Goal: Information Seeking & Learning: Learn about a topic

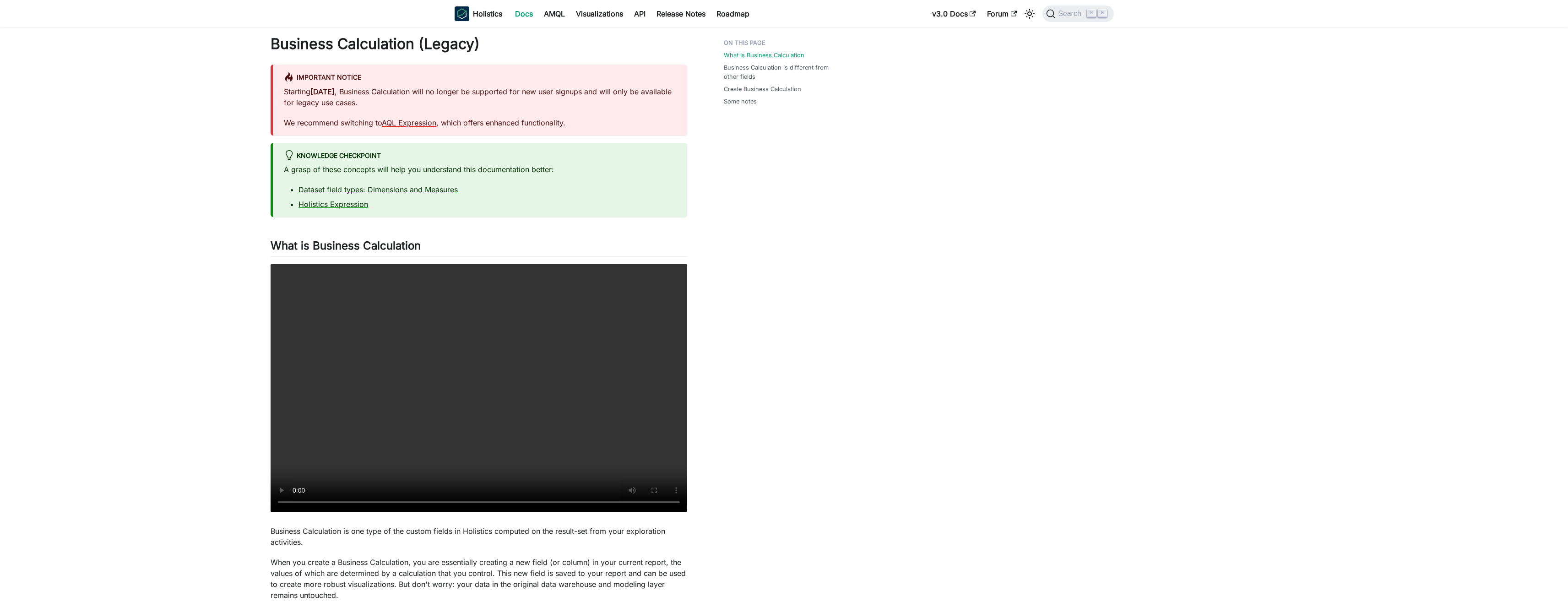
click at [410, 123] on link "AQL Expression" at bounding box center [408, 123] width 54 height 10
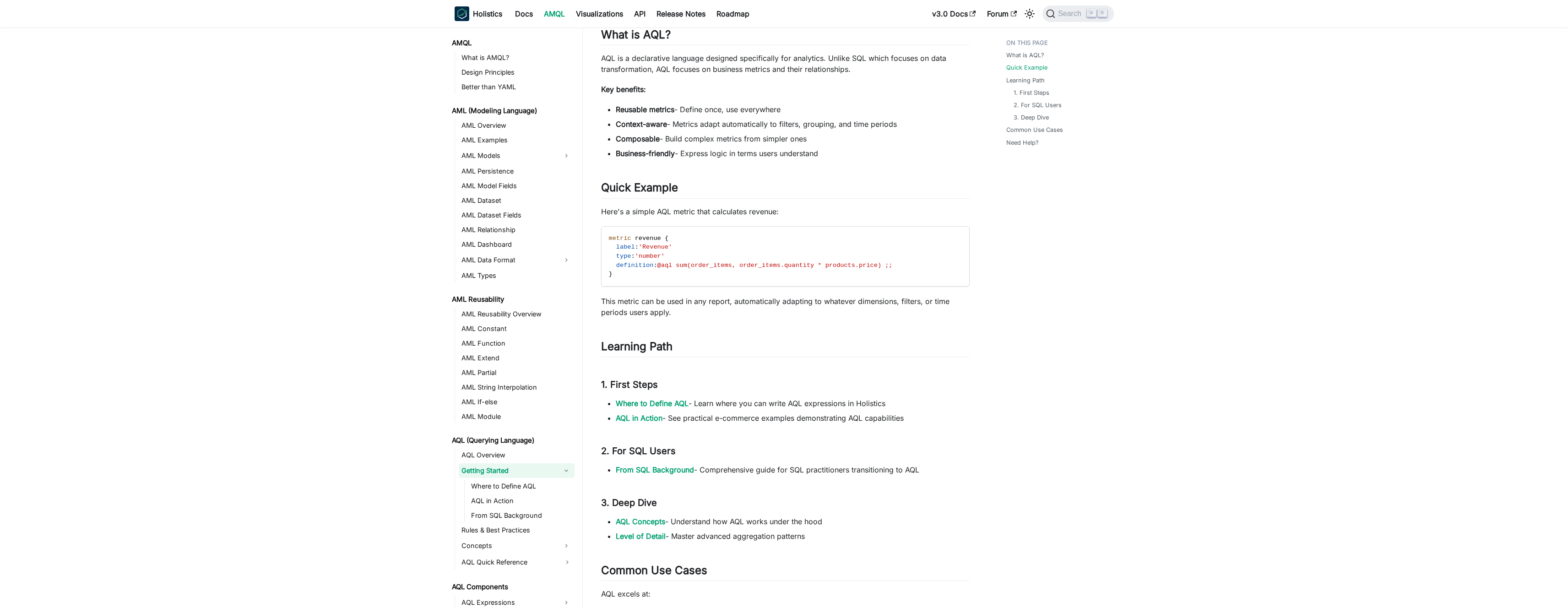
scroll to position [112, 0]
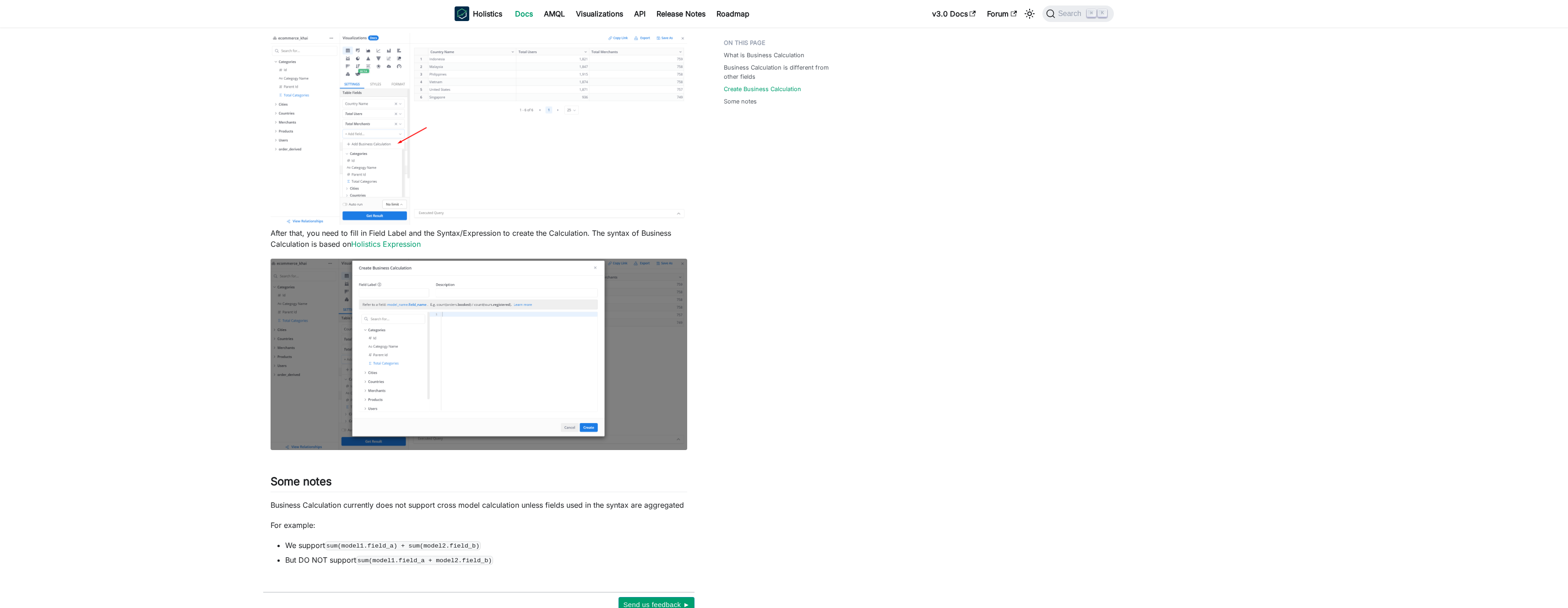
scroll to position [1027, 0]
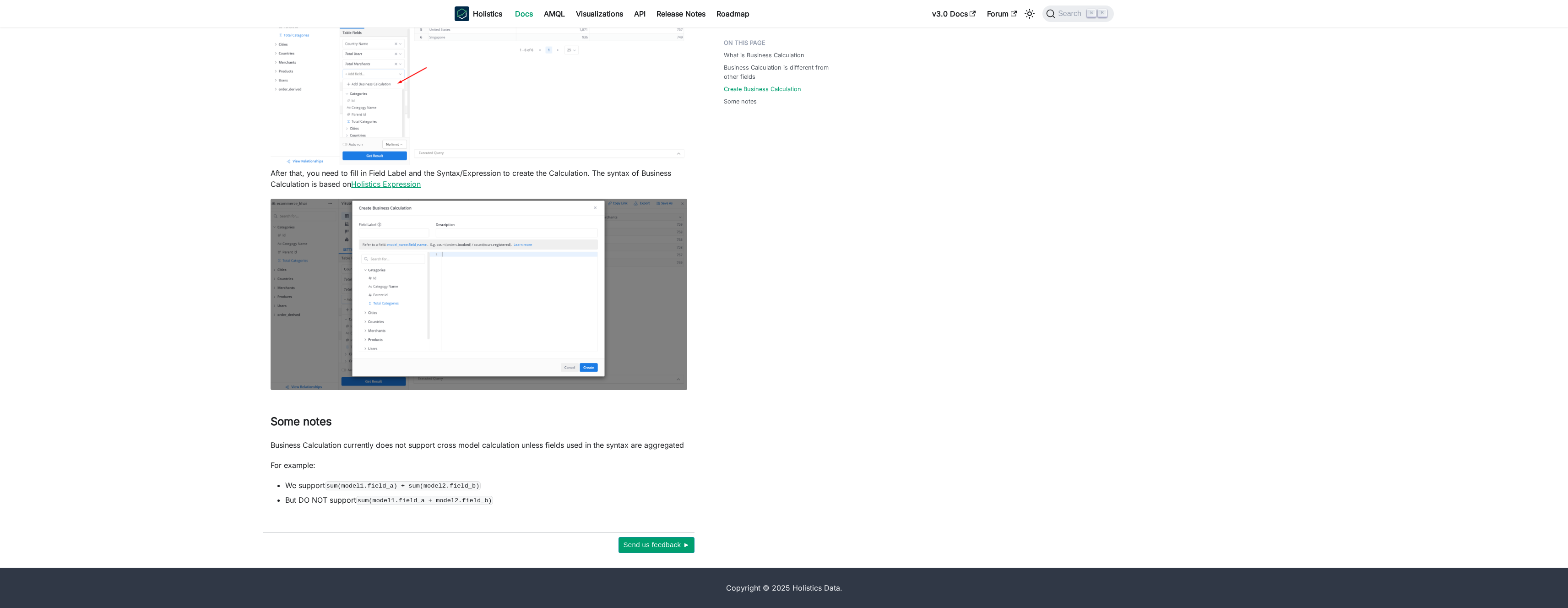
click at [386, 184] on link "Holistics Expression" at bounding box center [385, 185] width 70 height 10
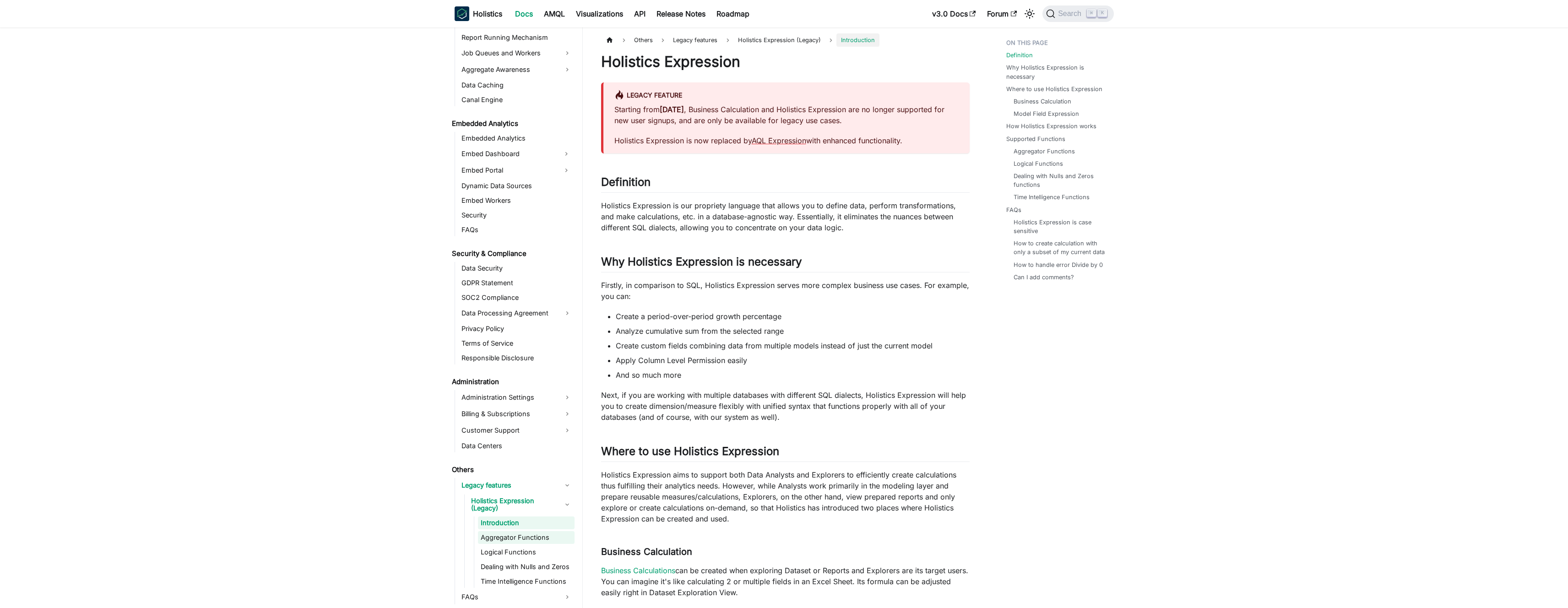
scroll to position [2, 0]
click at [524, 540] on link "Aggregator Functions" at bounding box center [526, 536] width 97 height 12
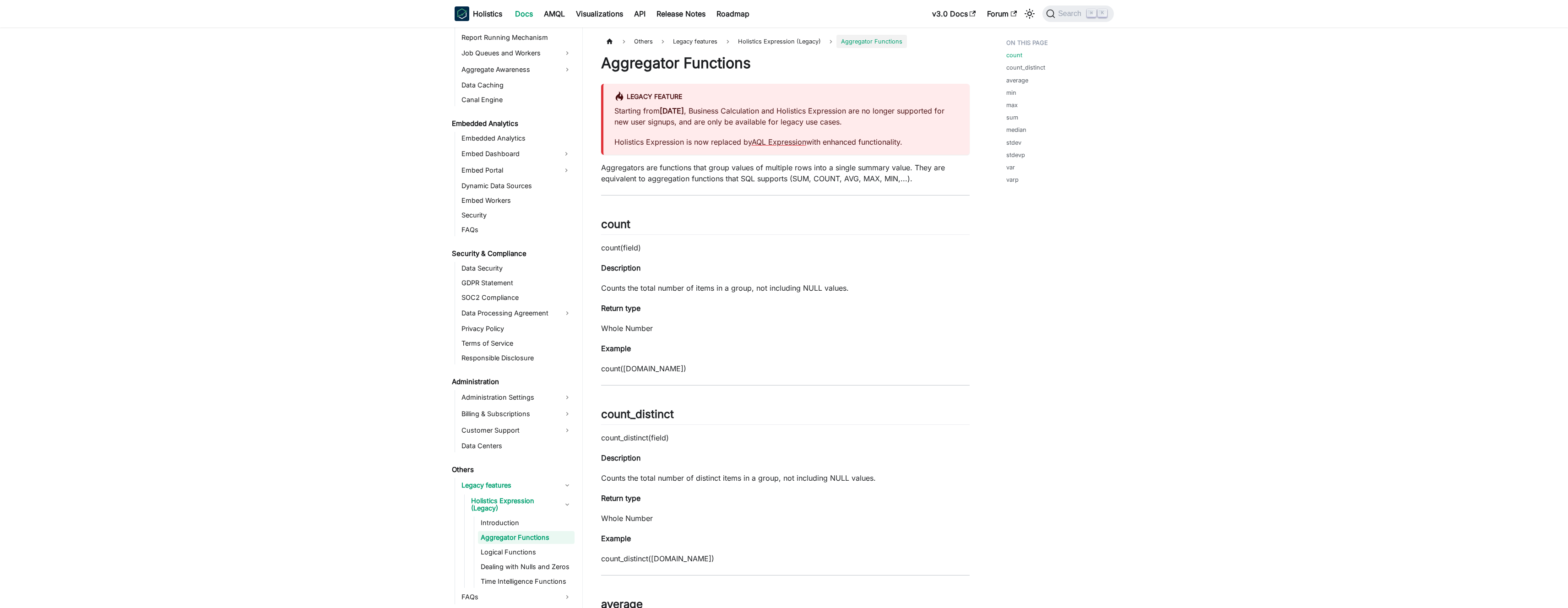
click at [512, 559] on ul "Introduction Aggregator Functions Logical Functions Dealing with Nulls and Zero…" at bounding box center [524, 552] width 100 height 72
click at [515, 555] on link "Logical Functions" at bounding box center [526, 552] width 97 height 12
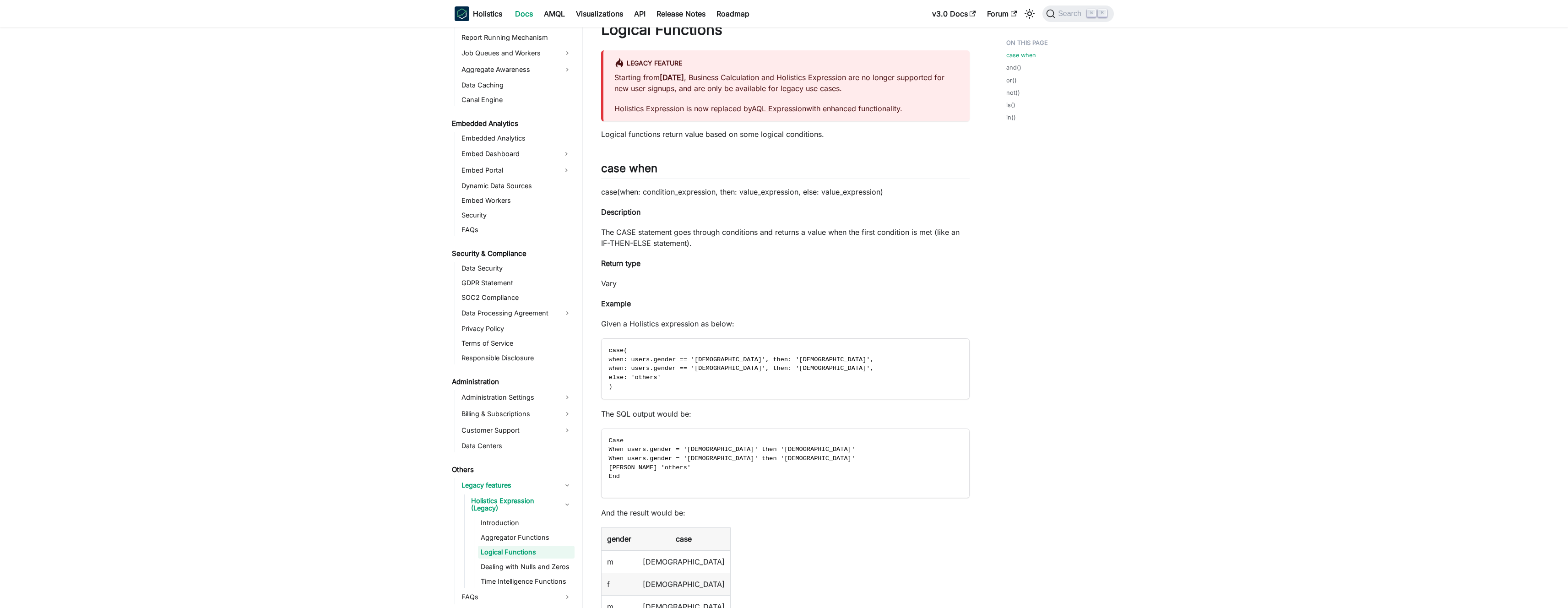
scroll to position [75, 0]
